Goal: Transaction & Acquisition: Purchase product/service

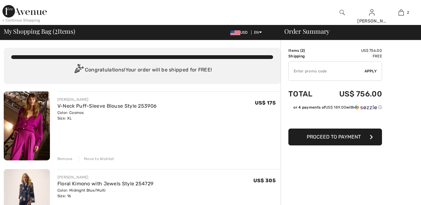
click at [67, 159] on div "Remove" at bounding box center [64, 159] width 15 height 6
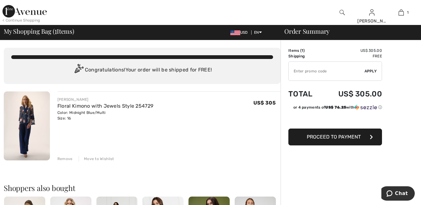
click at [67, 159] on div "Remove" at bounding box center [64, 159] width 15 height 6
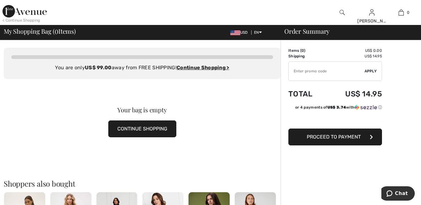
click at [341, 12] on img at bounding box center [342, 12] width 5 height 7
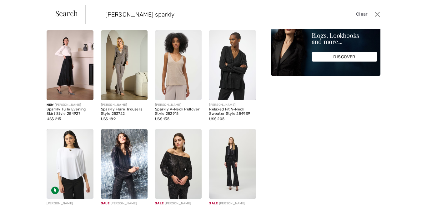
scroll to position [24, 0]
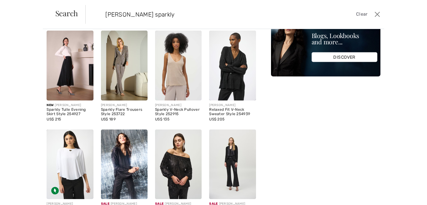
type input "joseph ribkoff sparkly"
click at [126, 79] on img at bounding box center [124, 66] width 47 height 70
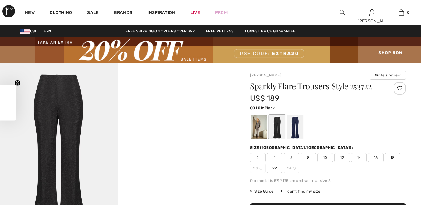
click at [299, 134] on div at bounding box center [295, 126] width 16 height 23
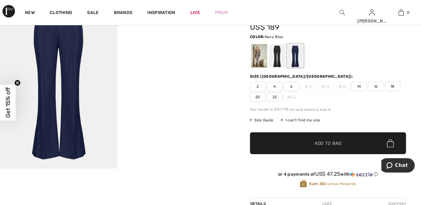
scroll to position [72, 0]
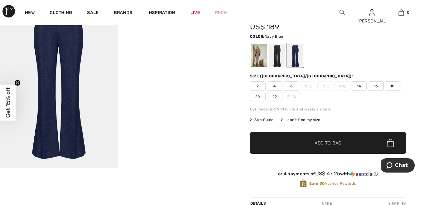
click at [270, 121] on span "Size Guide" at bounding box center [261, 120] width 23 height 6
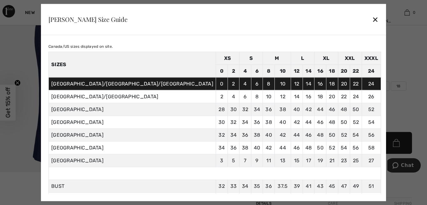
scroll to position [53, 0]
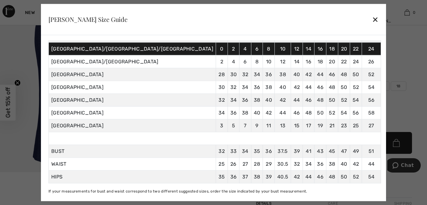
click at [372, 21] on div "✕" at bounding box center [375, 19] width 7 height 13
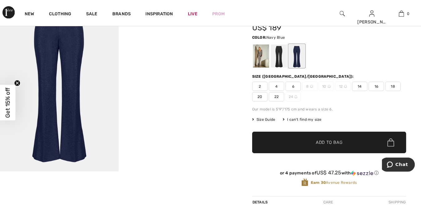
scroll to position [72, 0]
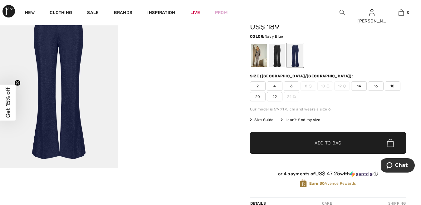
click at [376, 86] on span "16" at bounding box center [376, 86] width 16 height 9
click at [315, 143] on span "Add to Bag" at bounding box center [328, 143] width 27 height 7
click at [356, 116] on div "Sparkly Flare Trousers Style 253722 US$ 189 Color: Navy Blue Size (CA/US): 2 4 …" at bounding box center [328, 104] width 156 height 187
click at [396, 85] on span "18" at bounding box center [393, 86] width 16 height 9
click at [328, 142] on span "Add to Bag" at bounding box center [328, 143] width 27 height 7
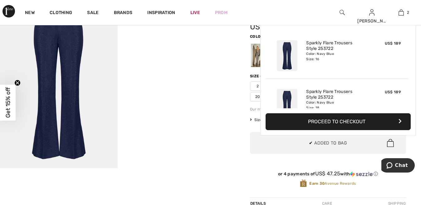
scroll to position [19, 0]
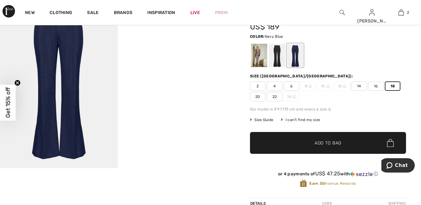
click at [256, 58] on div at bounding box center [259, 55] width 16 height 23
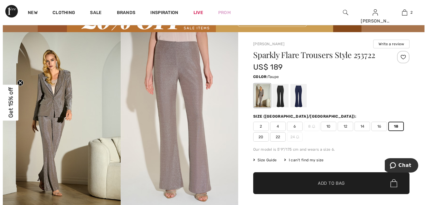
scroll to position [32, 0]
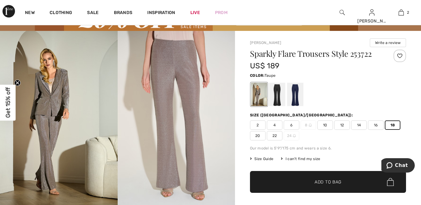
click at [345, 13] on img at bounding box center [342, 12] width 5 height 7
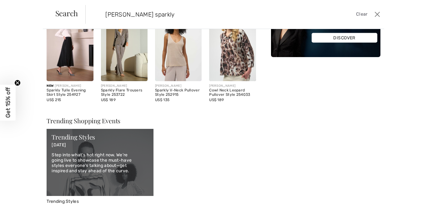
scroll to position [0, 0]
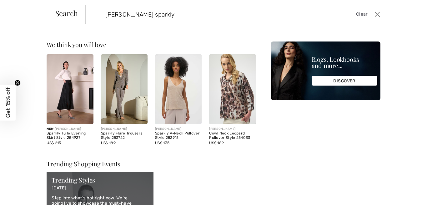
type input "joseph ribkoff sparkly"
click at [177, 105] on img at bounding box center [178, 89] width 47 height 70
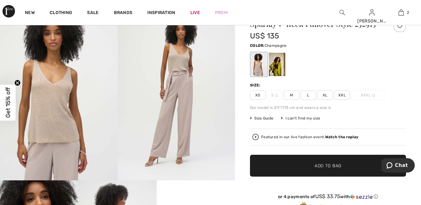
scroll to position [59, 0]
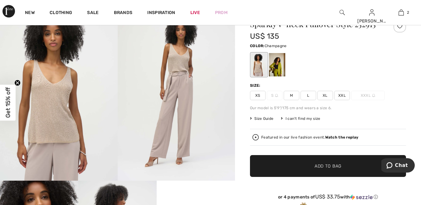
click at [279, 67] on div at bounding box center [277, 64] width 16 height 23
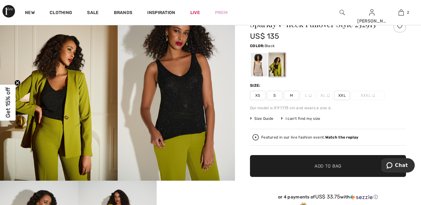
click at [262, 118] on span "Size Guide" at bounding box center [261, 119] width 23 height 6
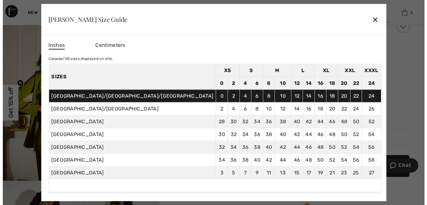
scroll to position [59, 0]
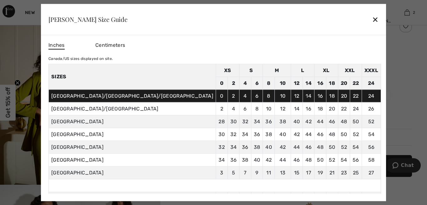
click at [372, 22] on div "✕" at bounding box center [375, 19] width 7 height 13
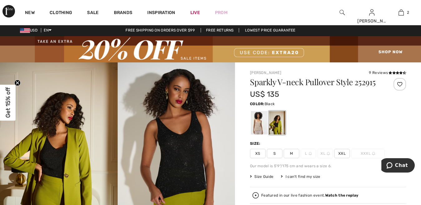
scroll to position [0, 0]
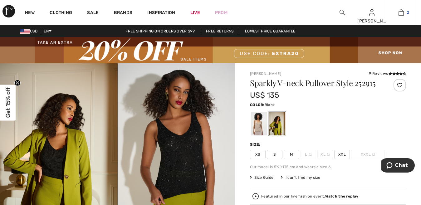
click at [400, 14] on img at bounding box center [401, 12] width 5 height 7
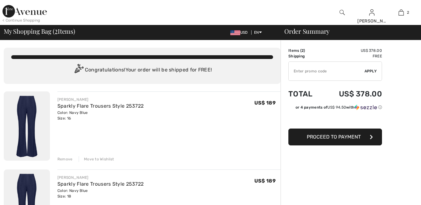
checkbox input "true"
type input "EXTRA20"
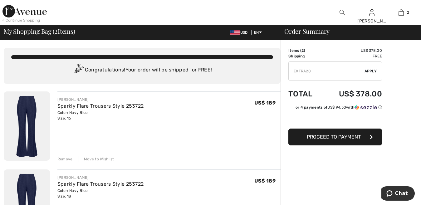
click at [371, 70] on span "Apply" at bounding box center [371, 71] width 12 height 6
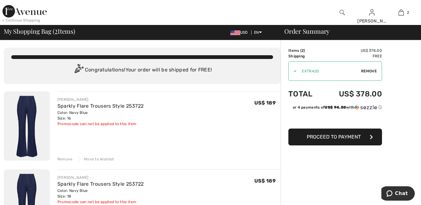
click at [373, 71] on span "Remove" at bounding box center [369, 71] width 16 height 6
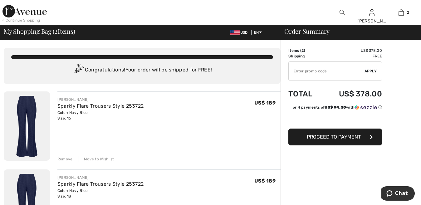
click at [340, 137] on span "Proceed to Payment" at bounding box center [334, 137] width 54 height 6
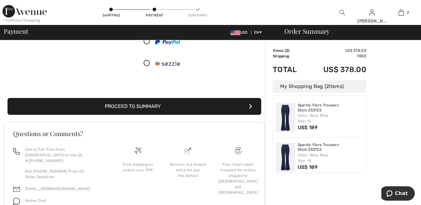
scroll to position [112, 0]
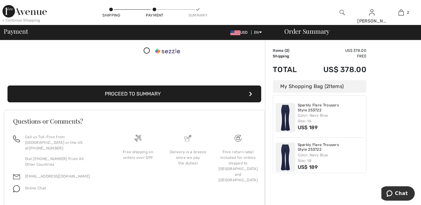
click at [176, 92] on button "Proceed to Summary" at bounding box center [134, 94] width 254 height 17
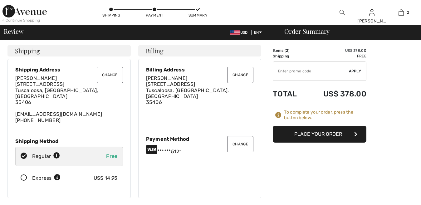
checkbox input "true"
click at [323, 134] on button "Place Your Order" at bounding box center [320, 134] width 94 height 17
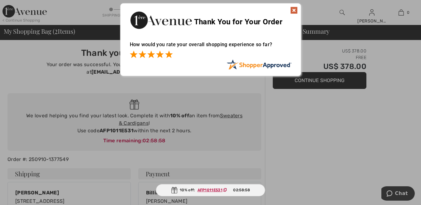
click at [169, 54] on span at bounding box center [168, 54] width 7 height 7
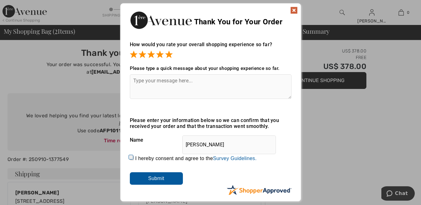
click at [294, 10] on img at bounding box center [294, 10] width 7 height 7
